Goal: Download file/media

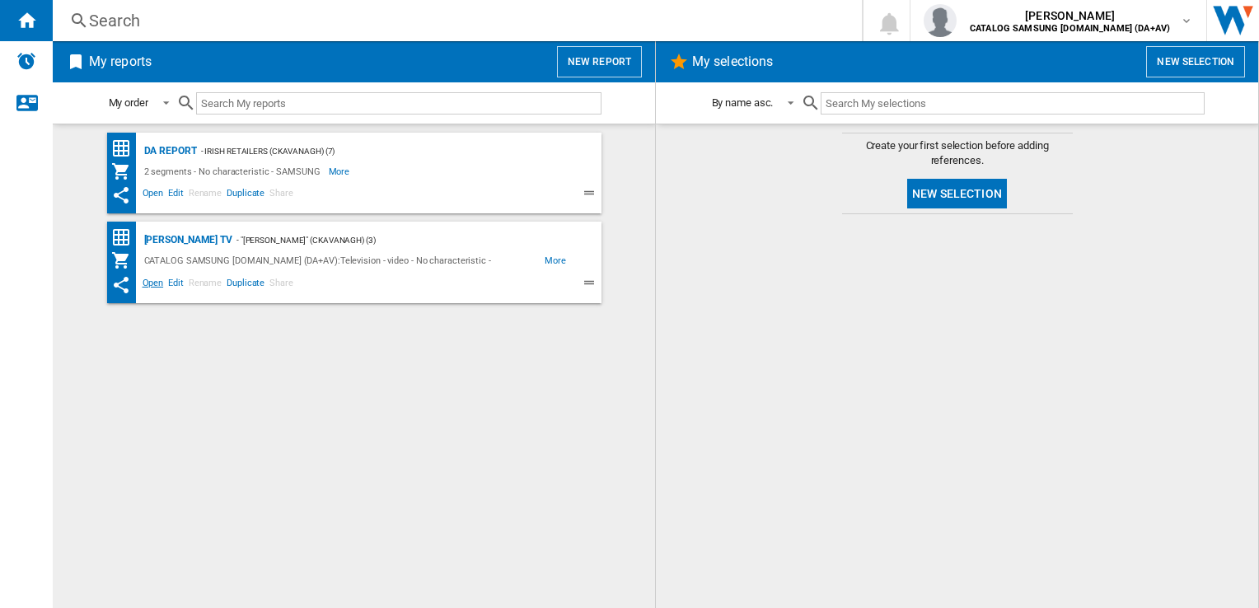
click at [152, 280] on span "Open" at bounding box center [153, 285] width 26 height 20
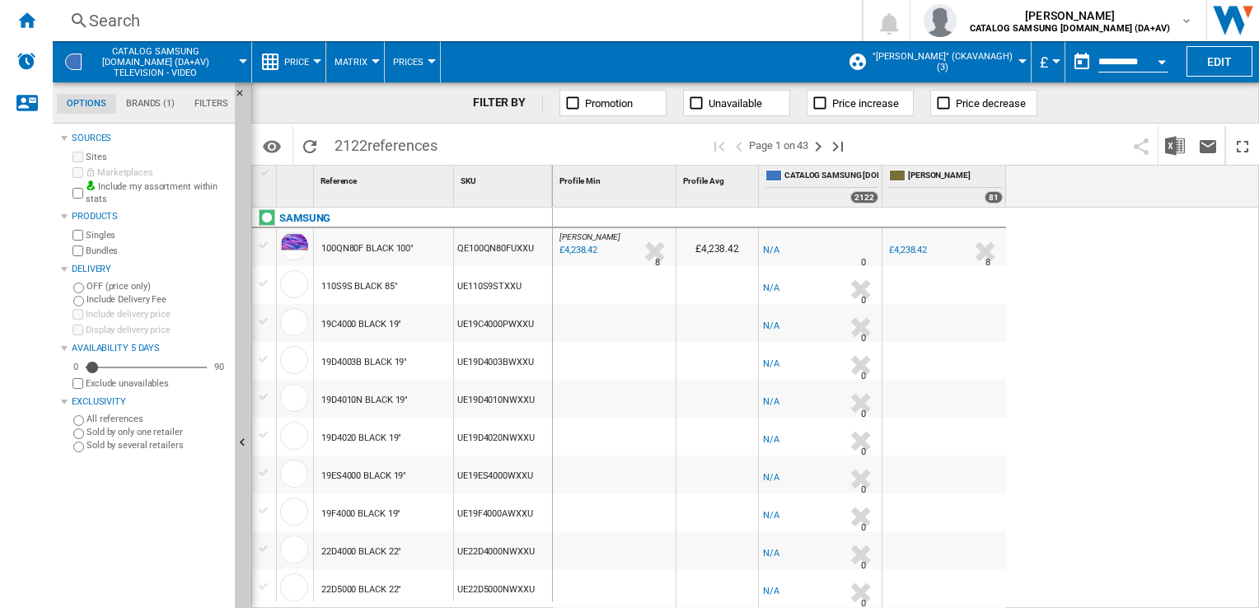
click at [1052, 59] on div "Currency" at bounding box center [1056, 61] width 8 height 4
click at [1040, 61] on span "£" at bounding box center [1043, 62] width 8 height 17
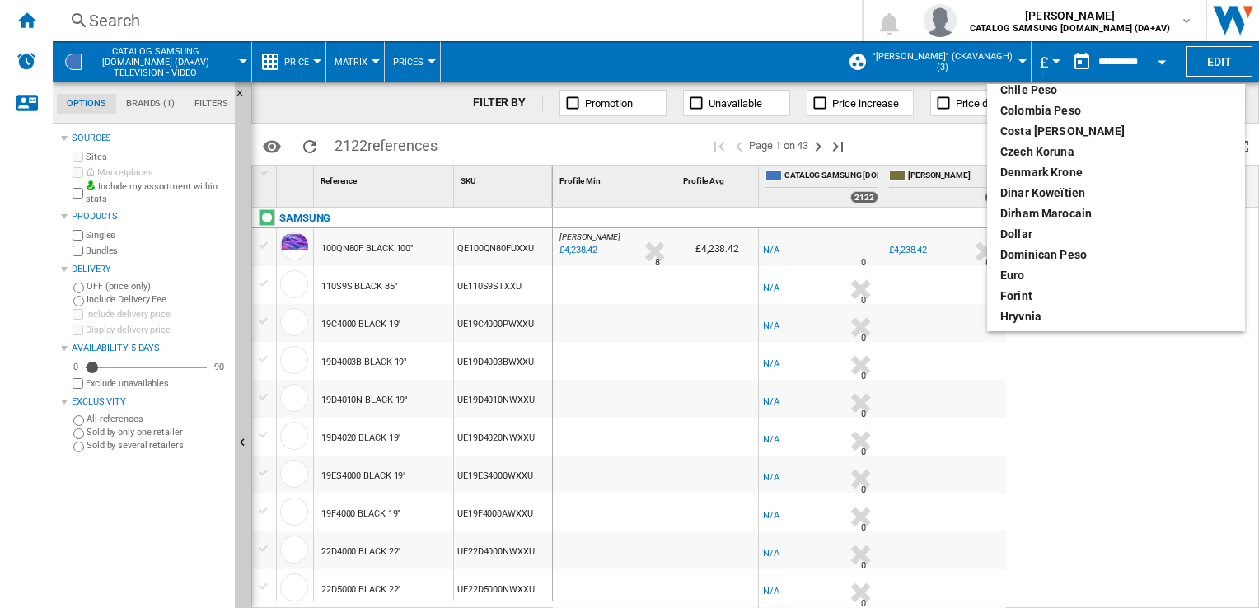
scroll to position [165, 0]
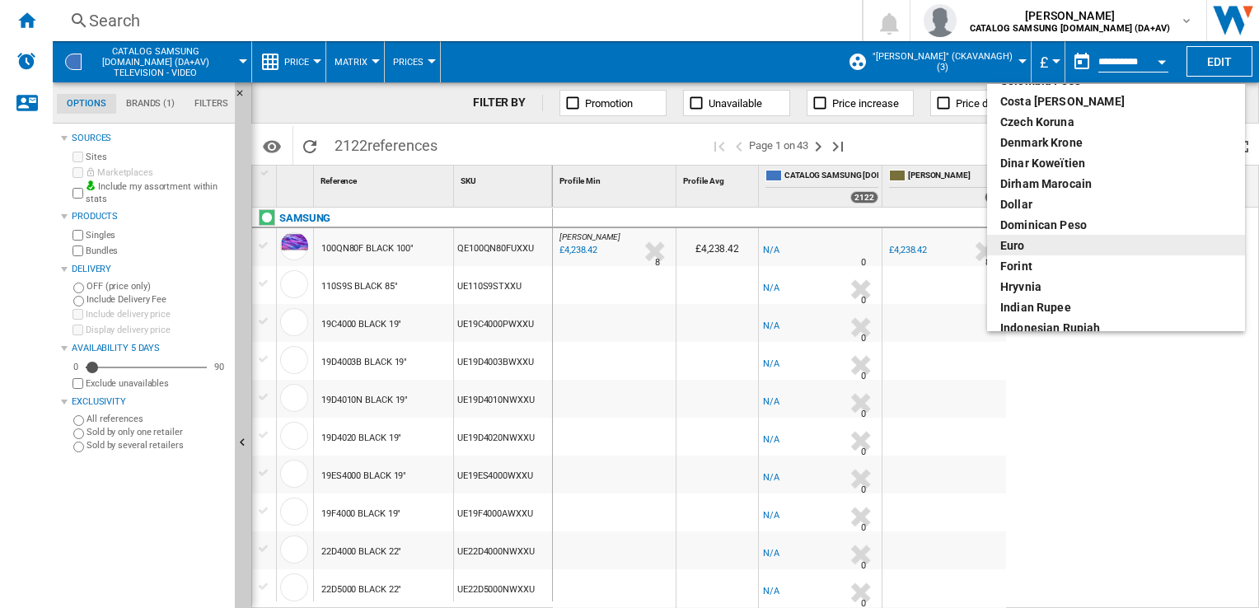
click at [1034, 248] on div "euro" at bounding box center [1115, 245] width 231 height 16
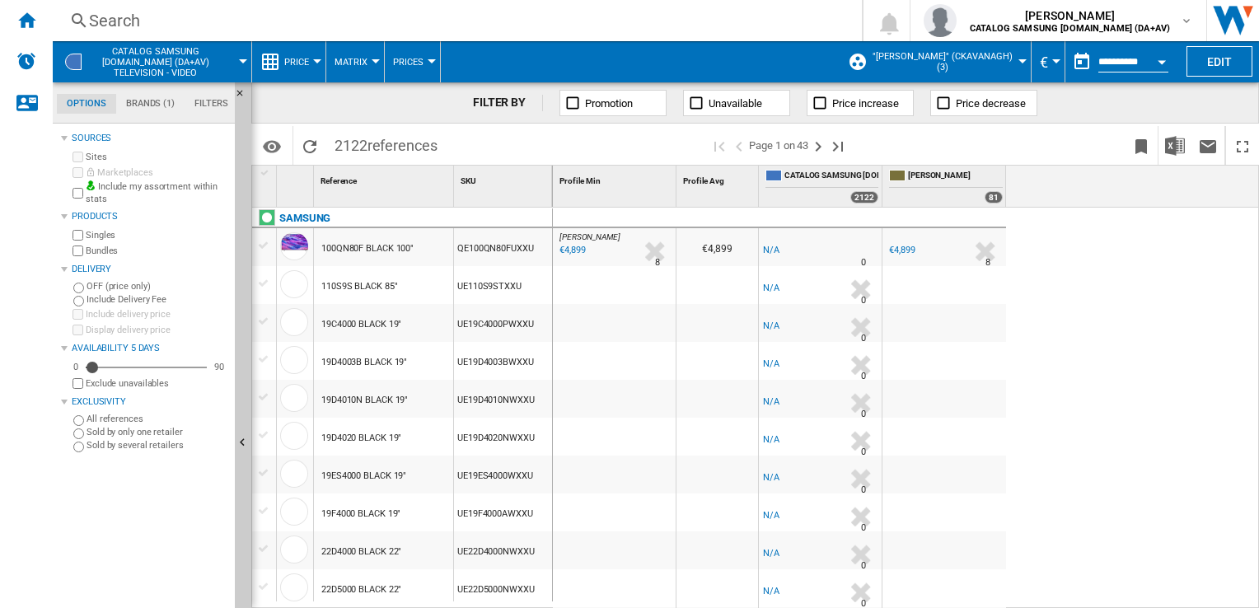
click at [1081, 243] on div "[PERSON_NAME] : [PERSON_NAME] -1.0 % €4,899 % N/A 8 [PERSON_NAME] : [PERSON_NAM…" at bounding box center [906, 409] width 707 height 402
click at [1181, 141] on img "Download in Excel" at bounding box center [1175, 146] width 20 height 20
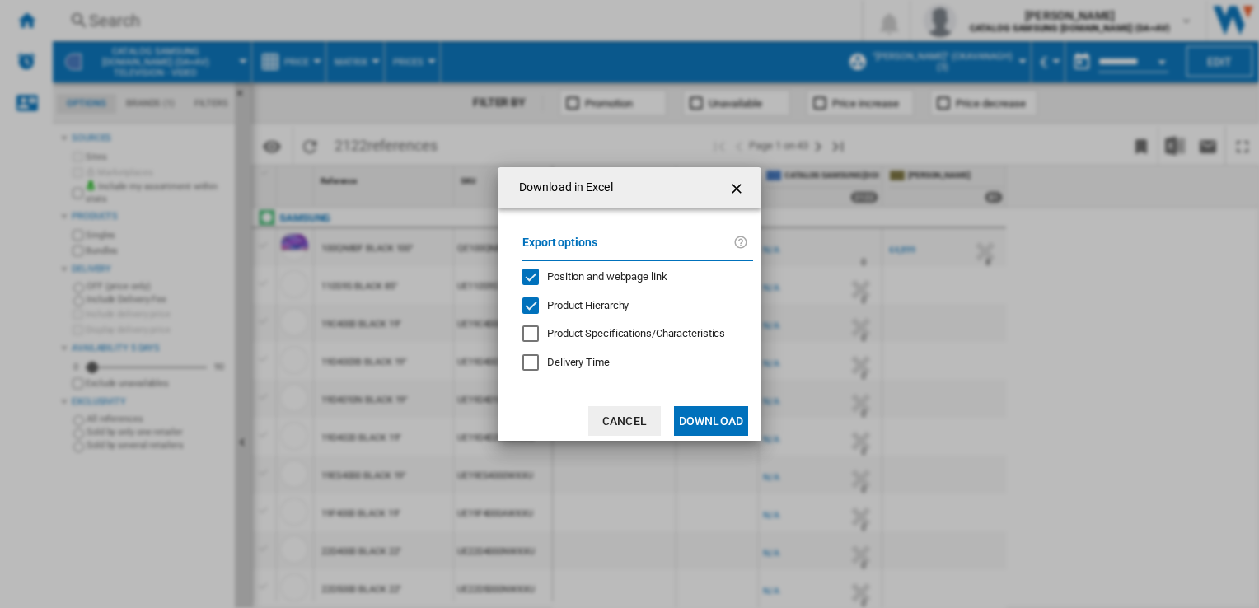
click at [703, 418] on button "Download" at bounding box center [711, 421] width 74 height 30
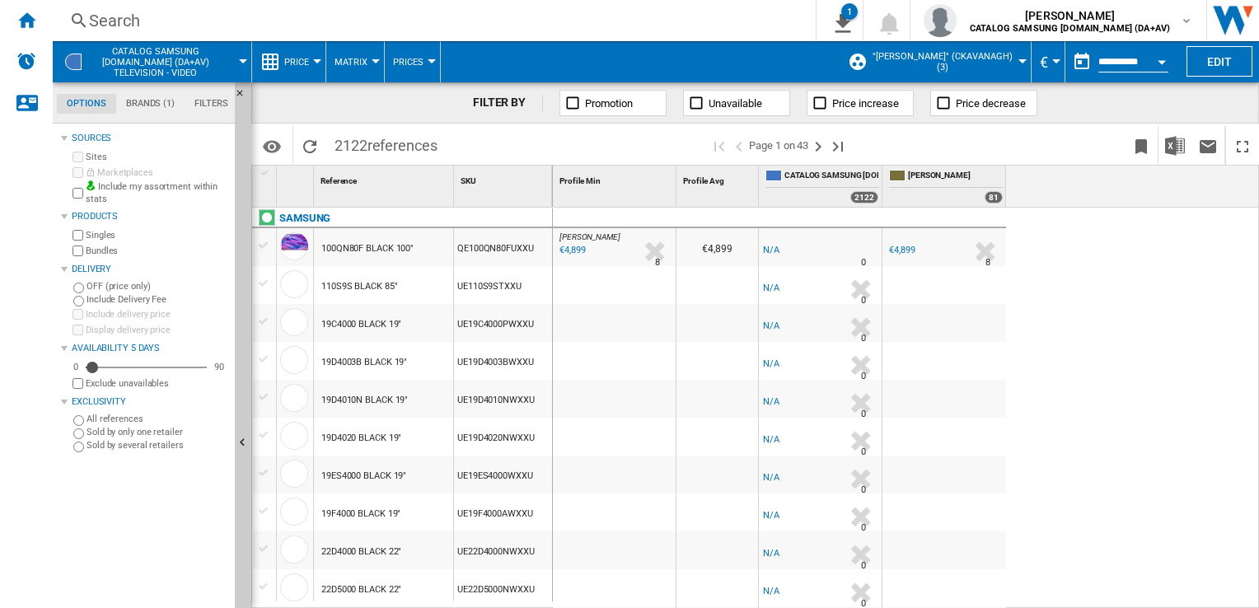
click at [1097, 321] on div "[PERSON_NAME] : [PERSON_NAME] -1.0 % €4,899 % N/A 8 [PERSON_NAME] : [PERSON_NAM…" at bounding box center [906, 409] width 707 height 402
